Goal: Entertainment & Leisure: Browse casually

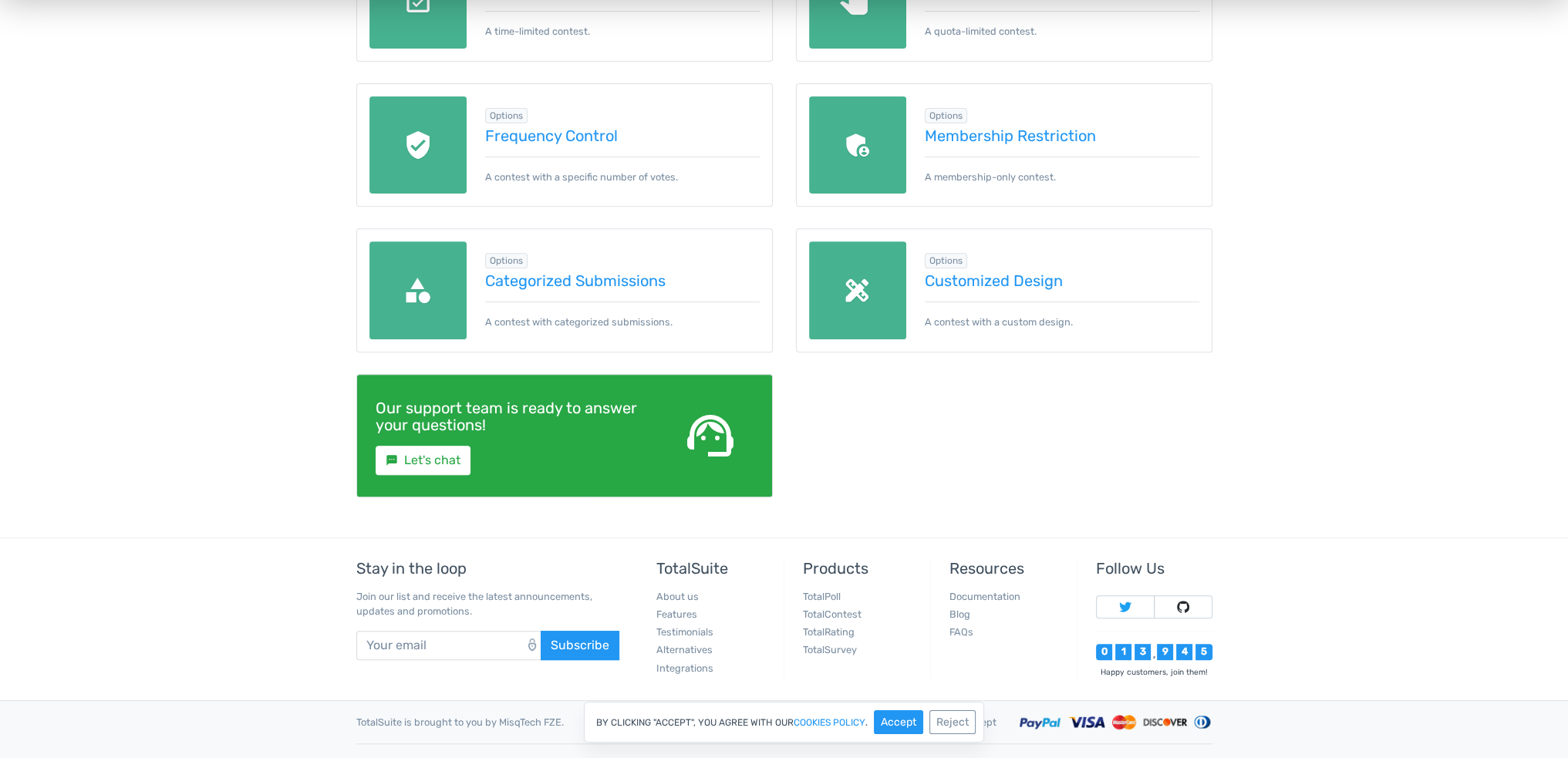
scroll to position [803, 0]
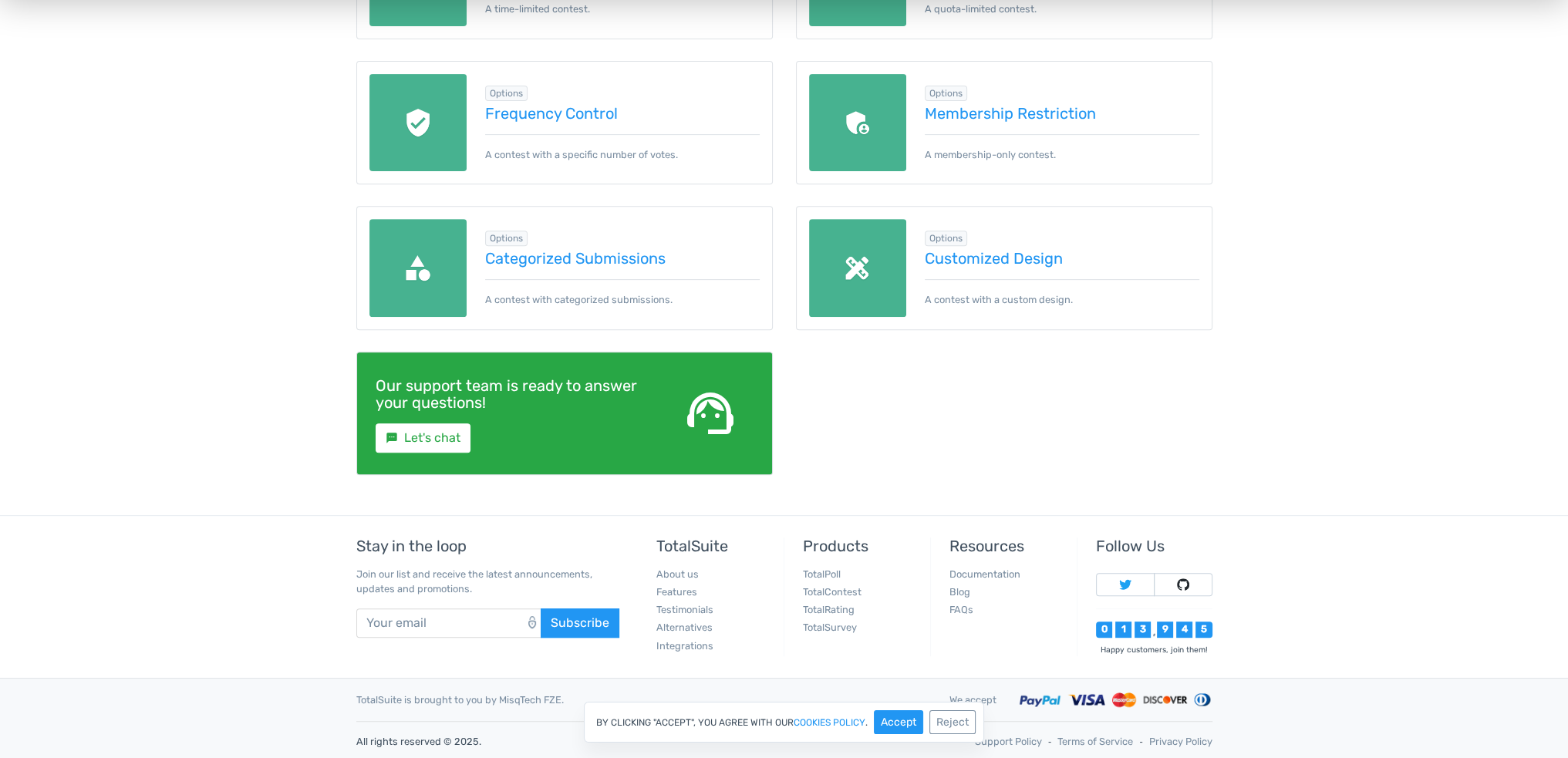
click at [899, 270] on img at bounding box center [858, 268] width 98 height 98
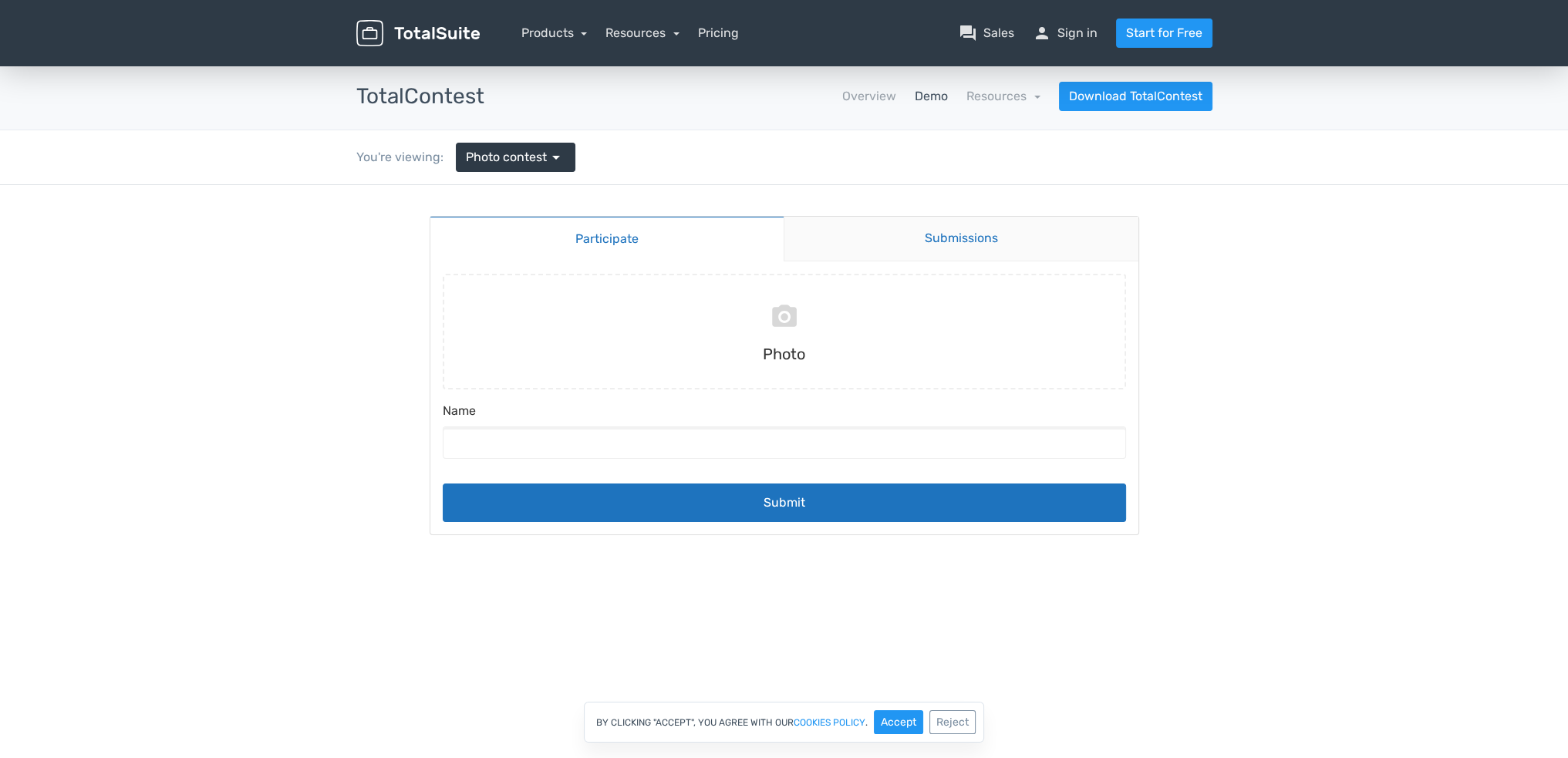
click at [877, 253] on link "Submissions" at bounding box center [961, 239] width 354 height 45
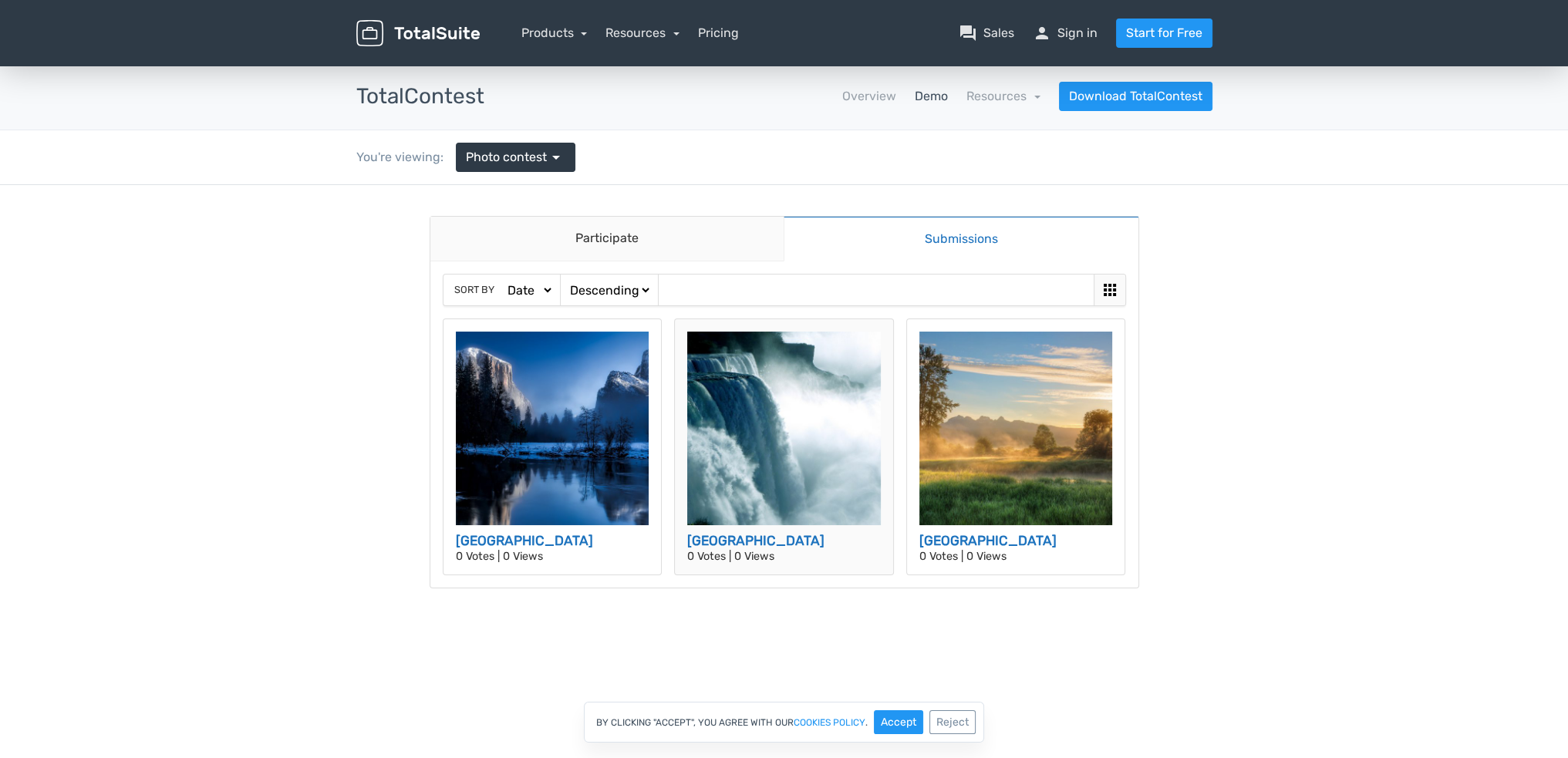
click at [769, 511] on img at bounding box center [784, 429] width 194 height 194
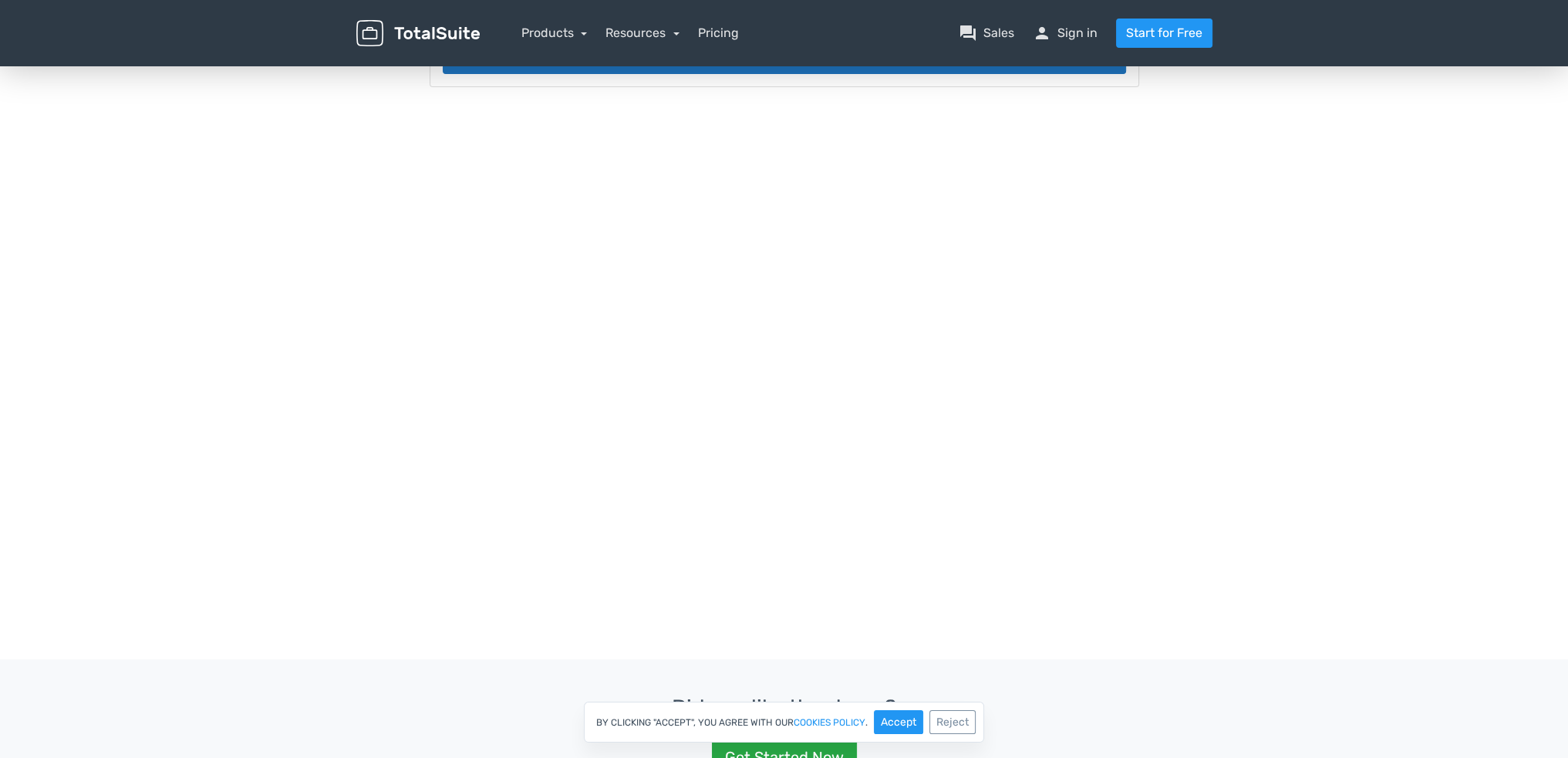
scroll to position [309, 0]
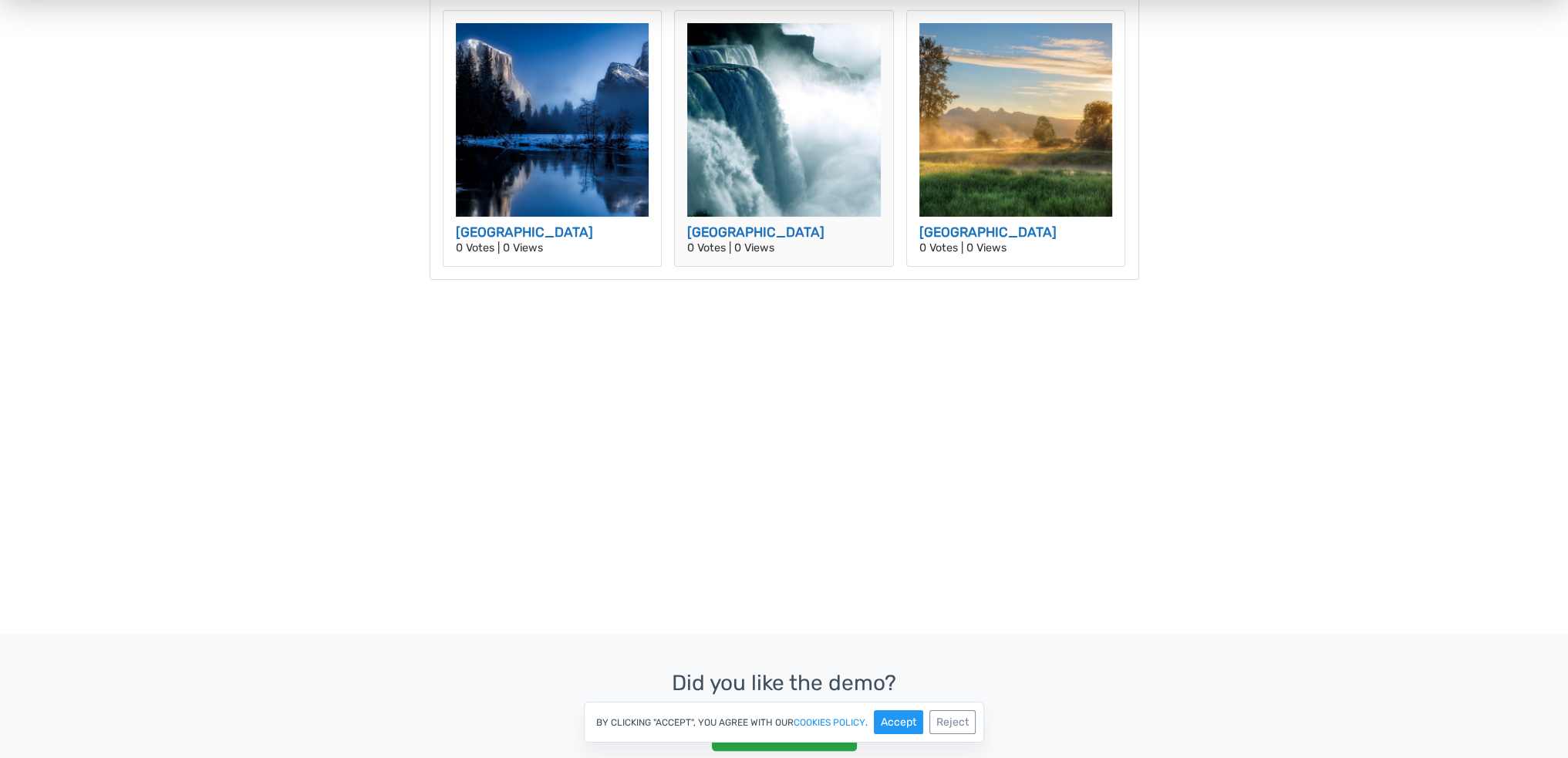
click at [785, 202] on img at bounding box center [784, 120] width 194 height 194
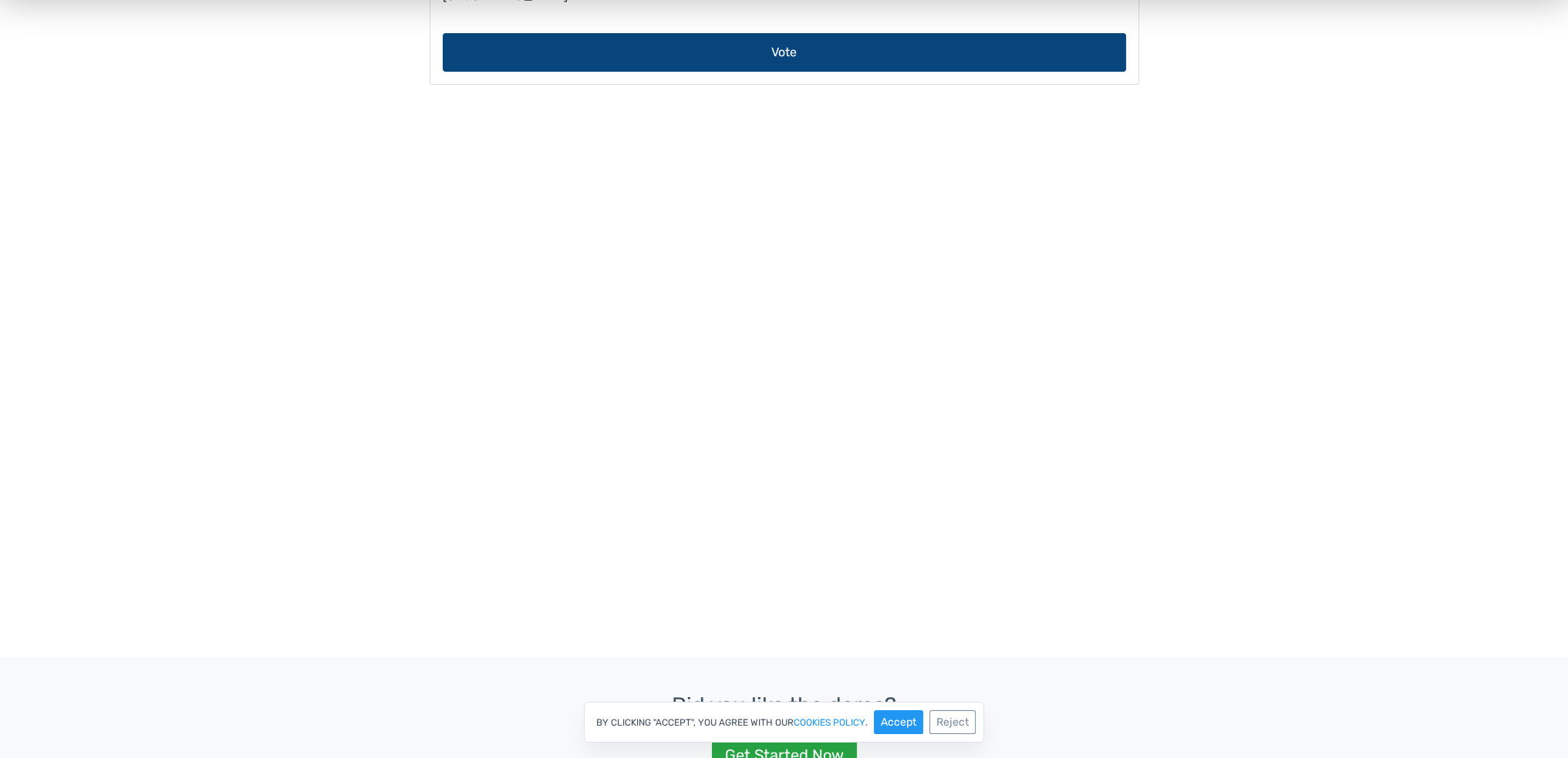
click at [784, 72] on button "Vote" at bounding box center [784, 52] width 684 height 38
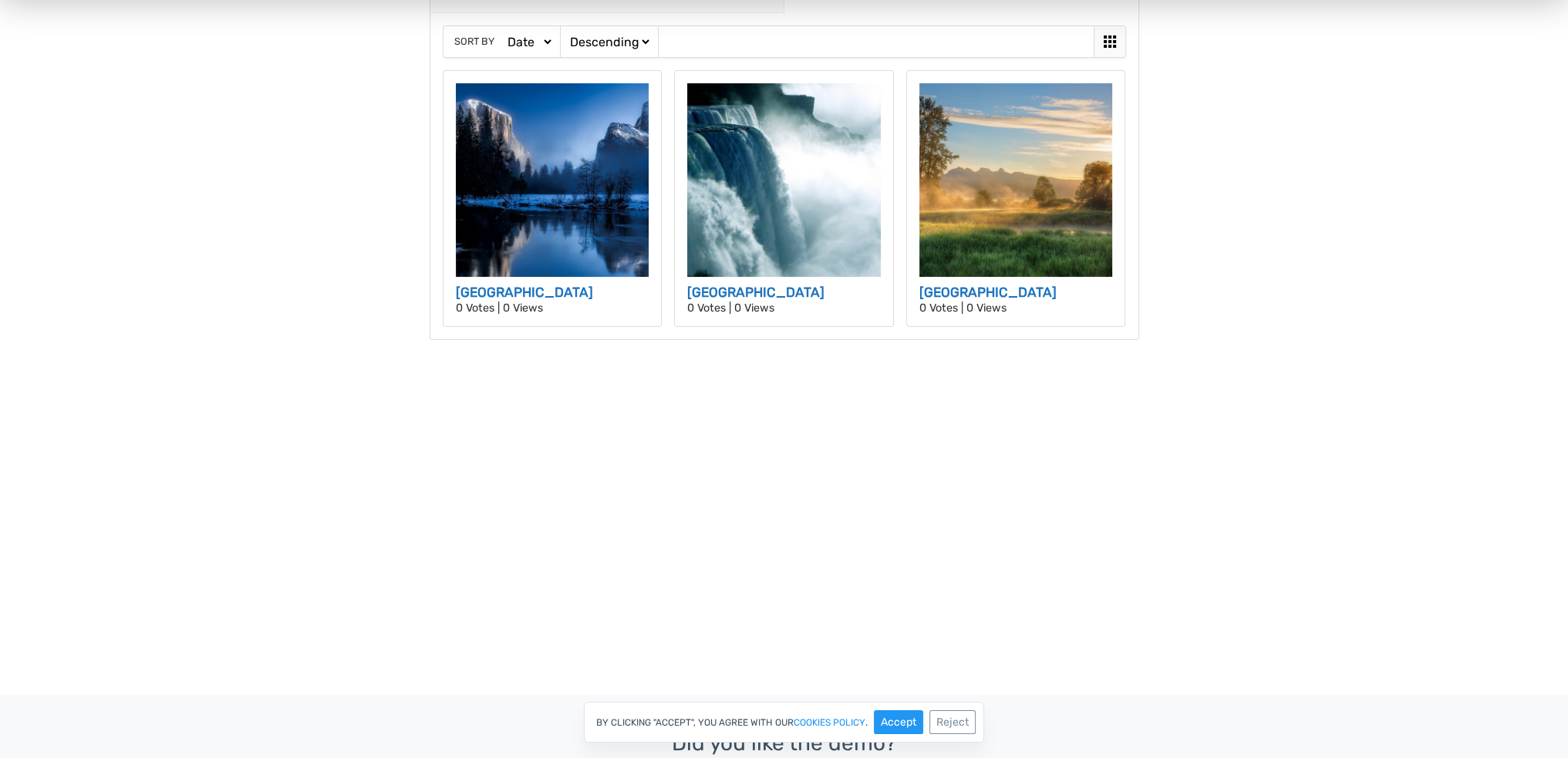
scroll to position [234, 0]
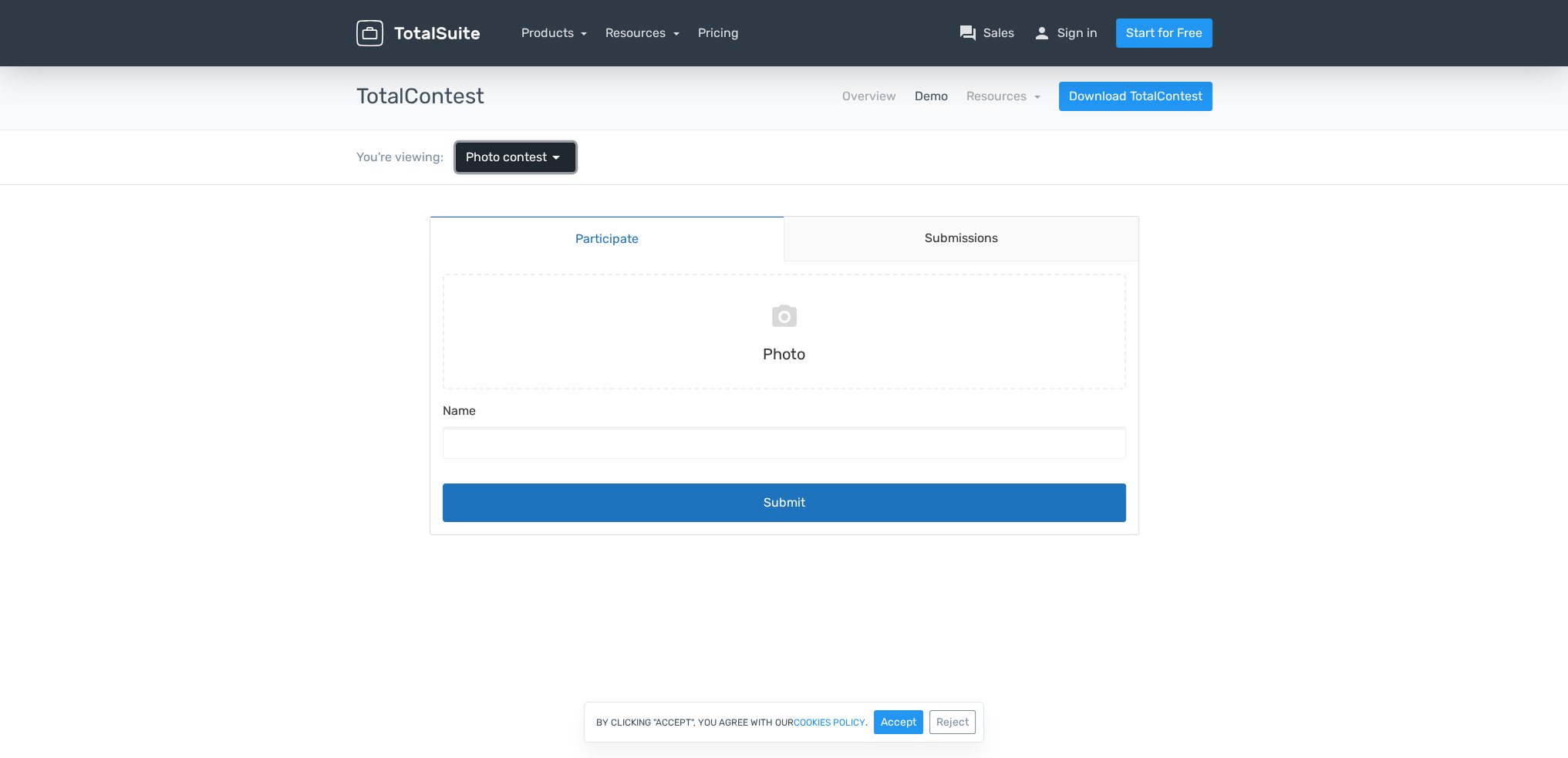
click at [513, 163] on span "Photo contest" at bounding box center [506, 158] width 81 height 19
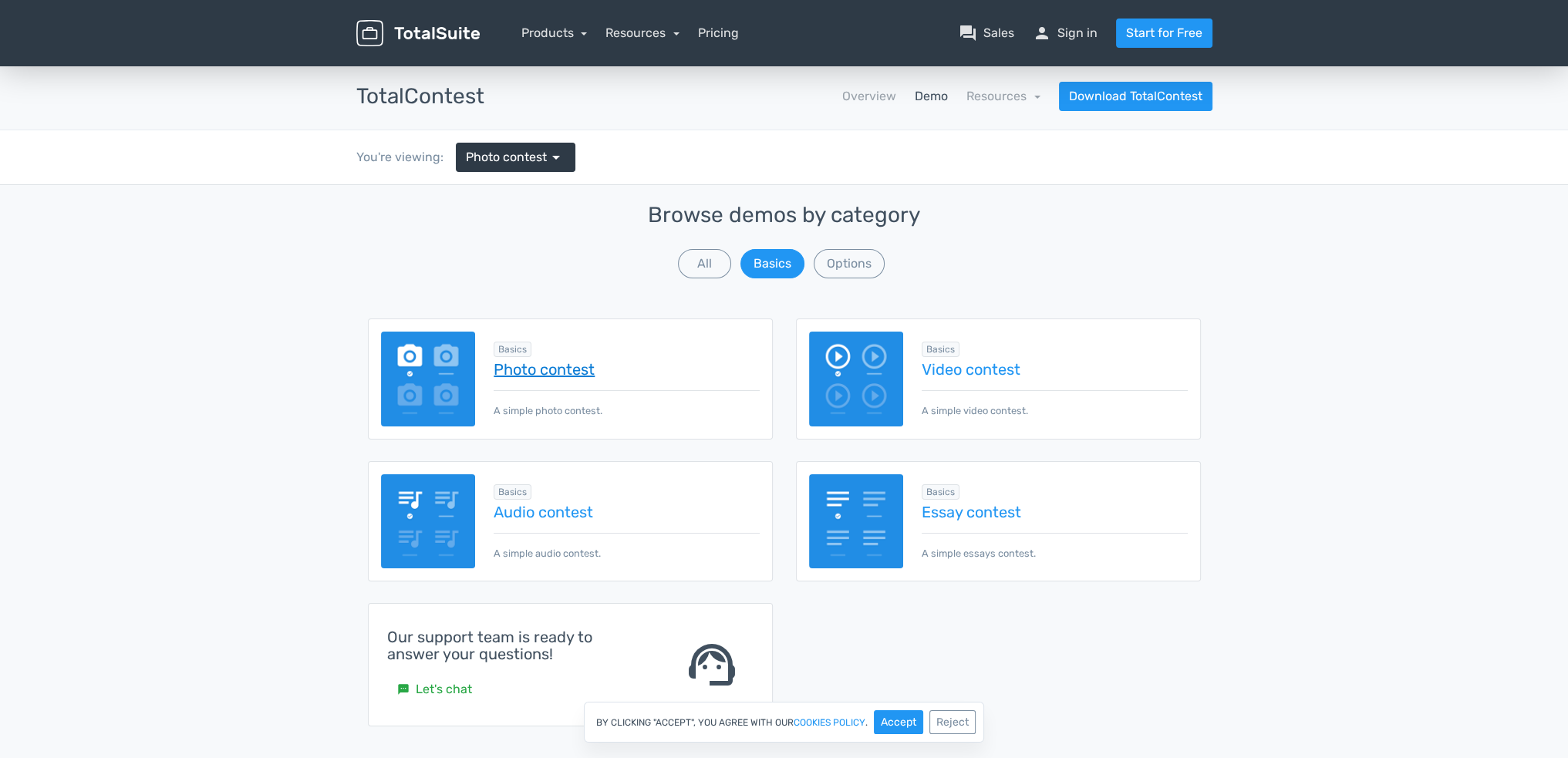
click at [575, 364] on link "Photo contest" at bounding box center [626, 369] width 266 height 17
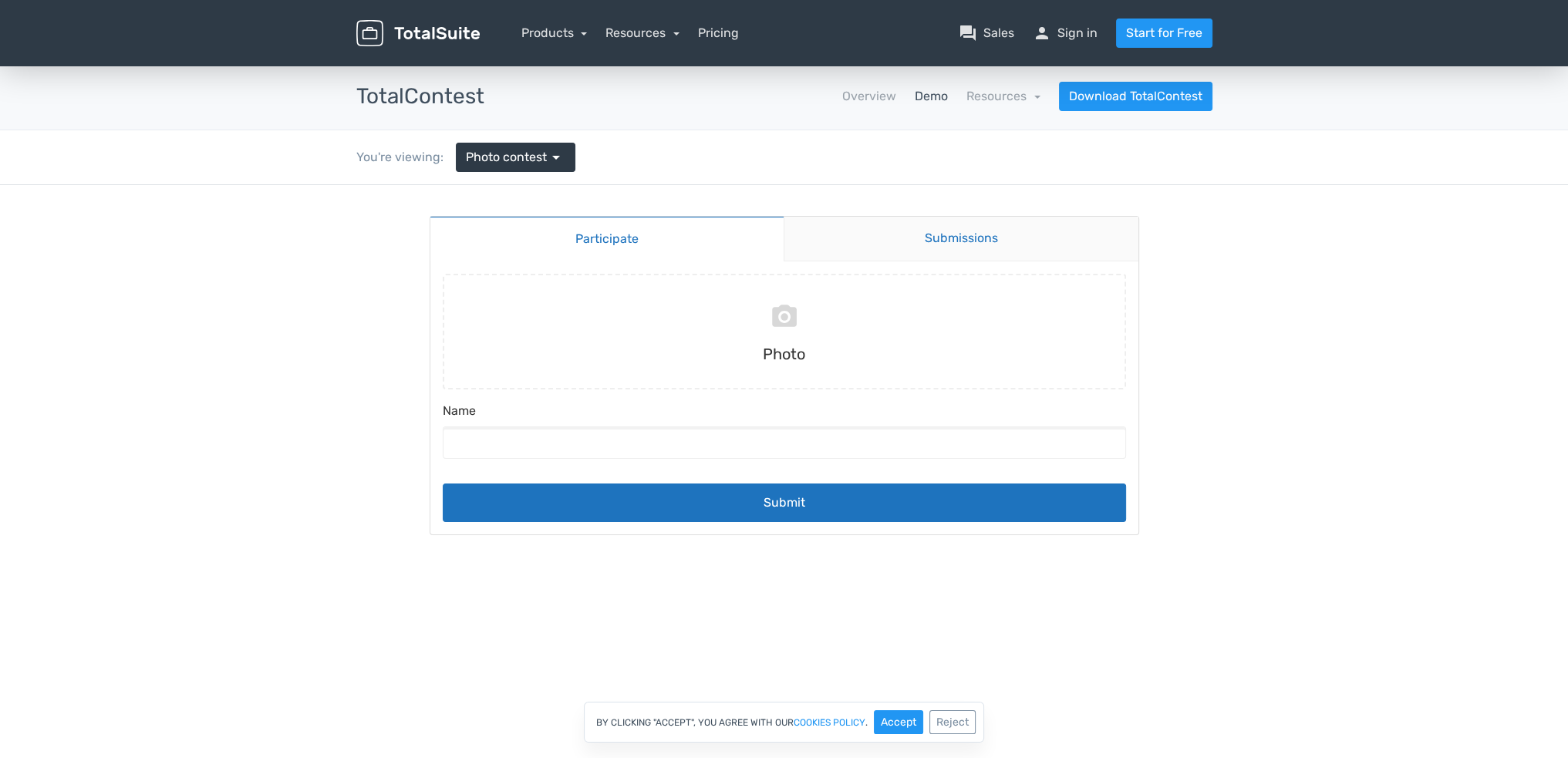
click at [923, 229] on link "Submissions" at bounding box center [961, 239] width 354 height 45
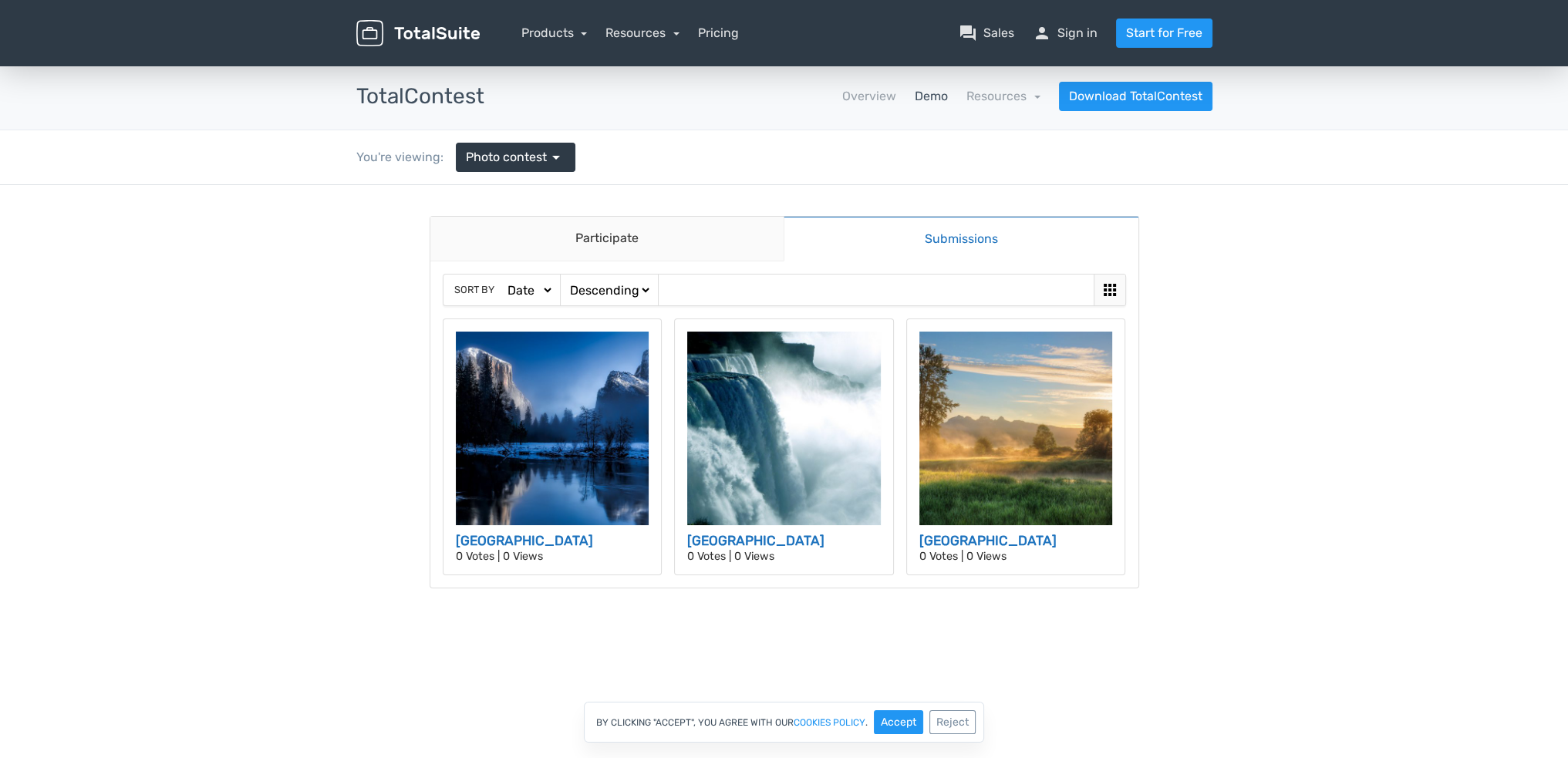
scroll to position [77, 0]
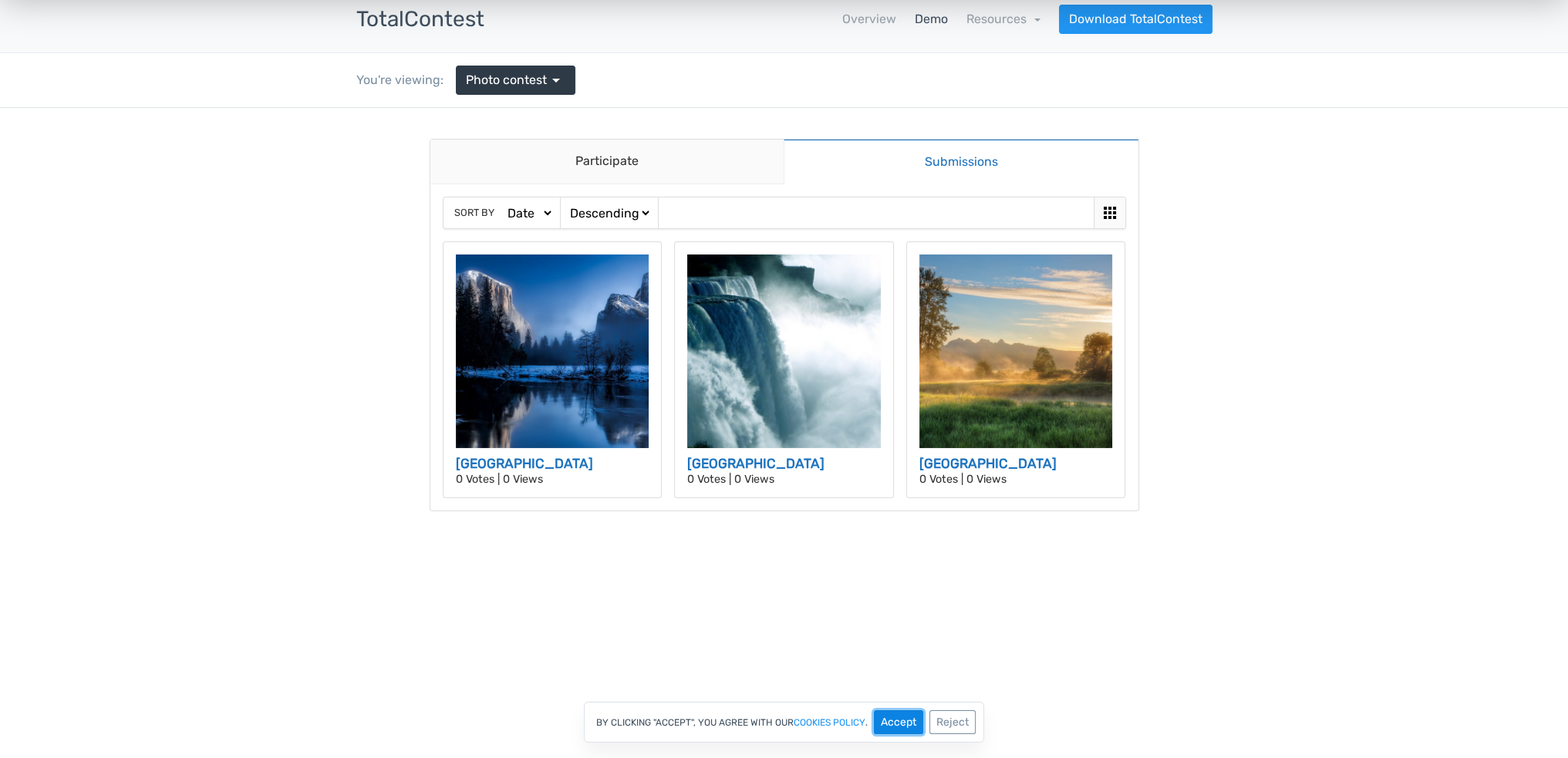
click at [920, 718] on button "Accept" at bounding box center [898, 723] width 49 height 24
click at [1048, 381] on img at bounding box center [1017, 351] width 194 height 194
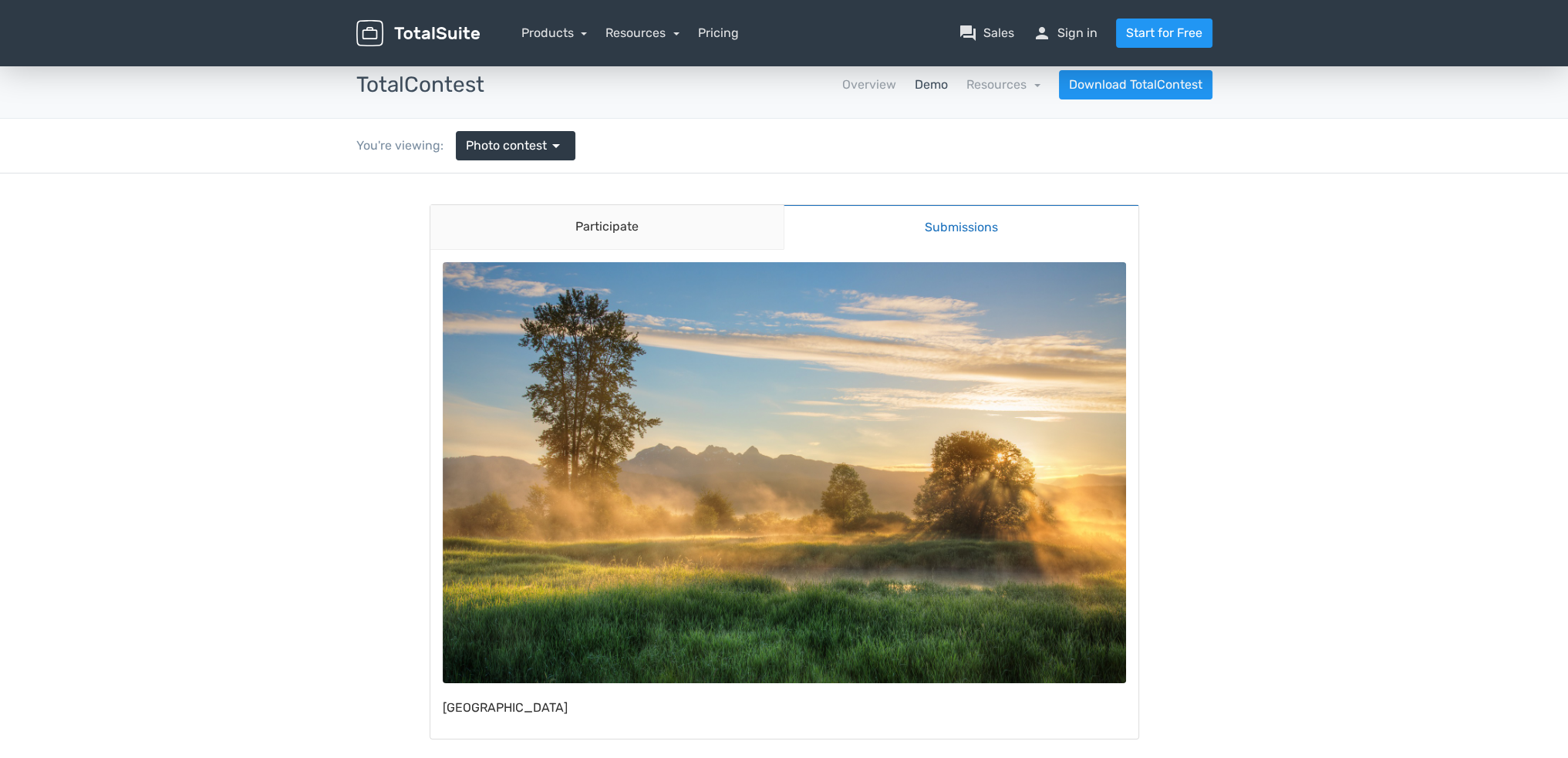
scroll to position [0, 0]
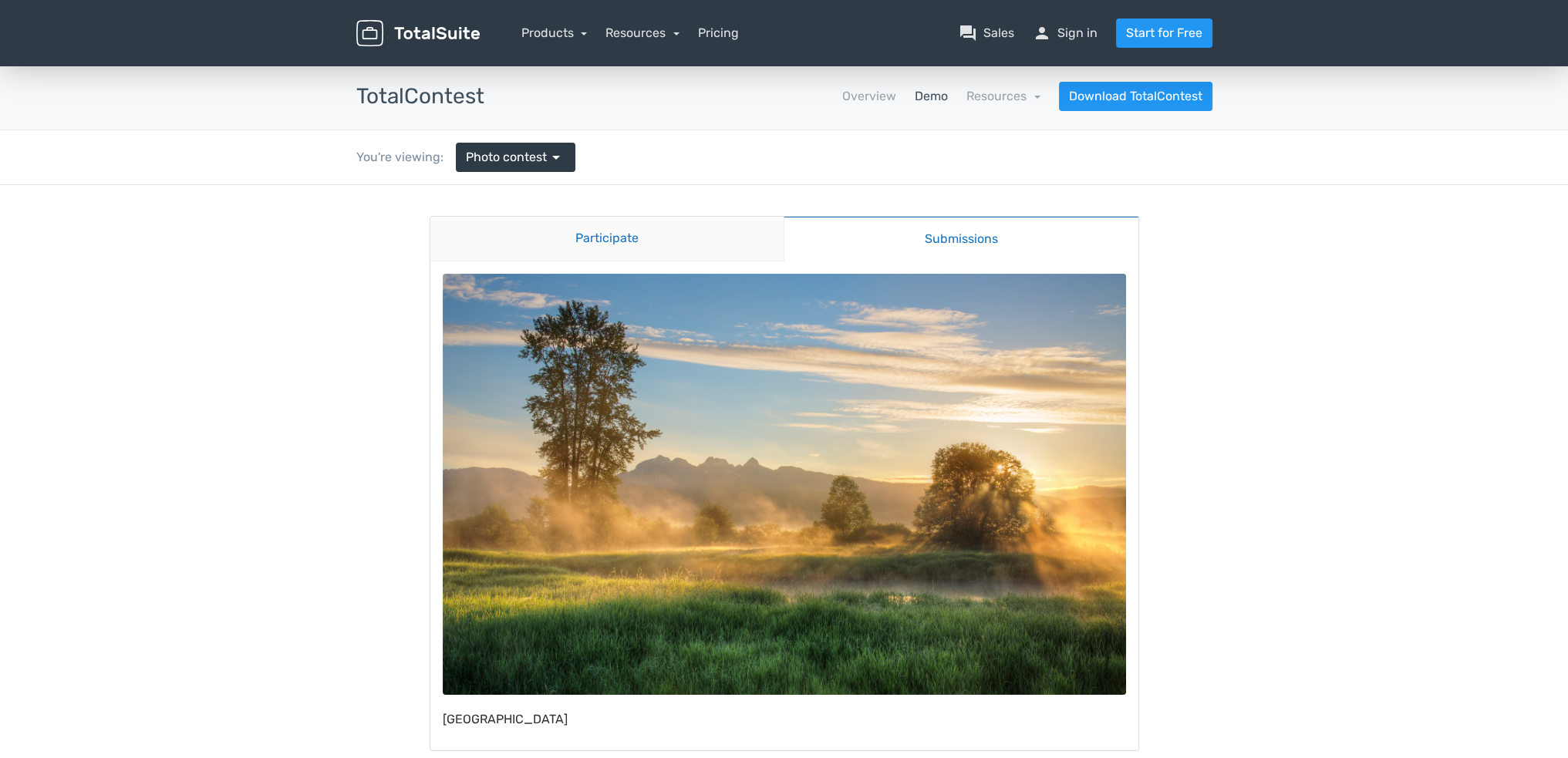
click at [651, 241] on link "Participate" at bounding box center [608, 239] width 354 height 45
